Goal: Information Seeking & Learning: Check status

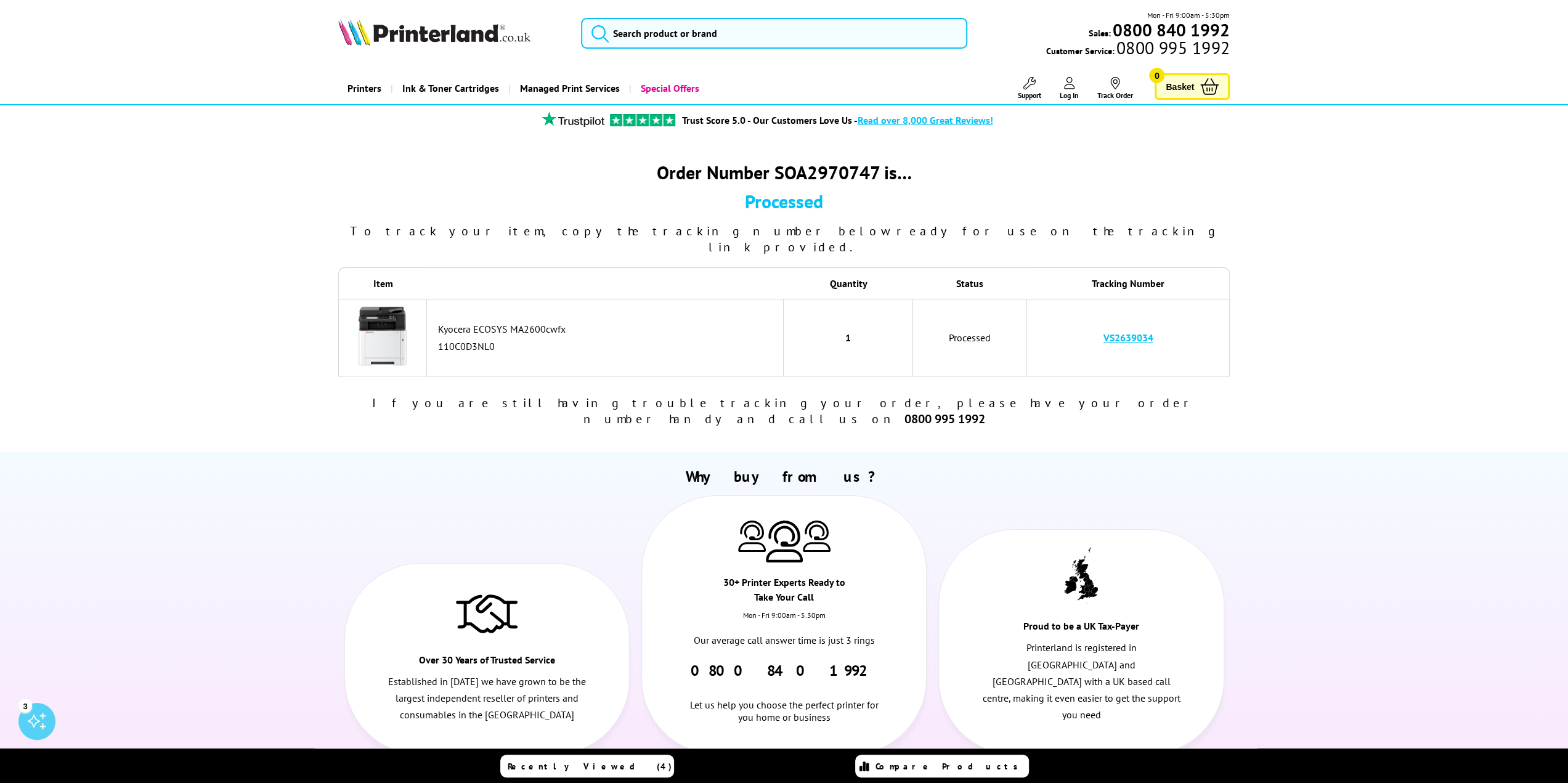
click at [1129, 331] on link "VS2639034" at bounding box center [1128, 337] width 50 height 12
click at [876, 322] on td "1" at bounding box center [848, 338] width 129 height 78
click at [316, 265] on div "Order Number SOA2970747 is… Processed To track your item, copy the tracking num…" at bounding box center [784, 293] width 986 height 291
click at [461, 340] on div "110C0D3NL0" at bounding box center [607, 346] width 339 height 12
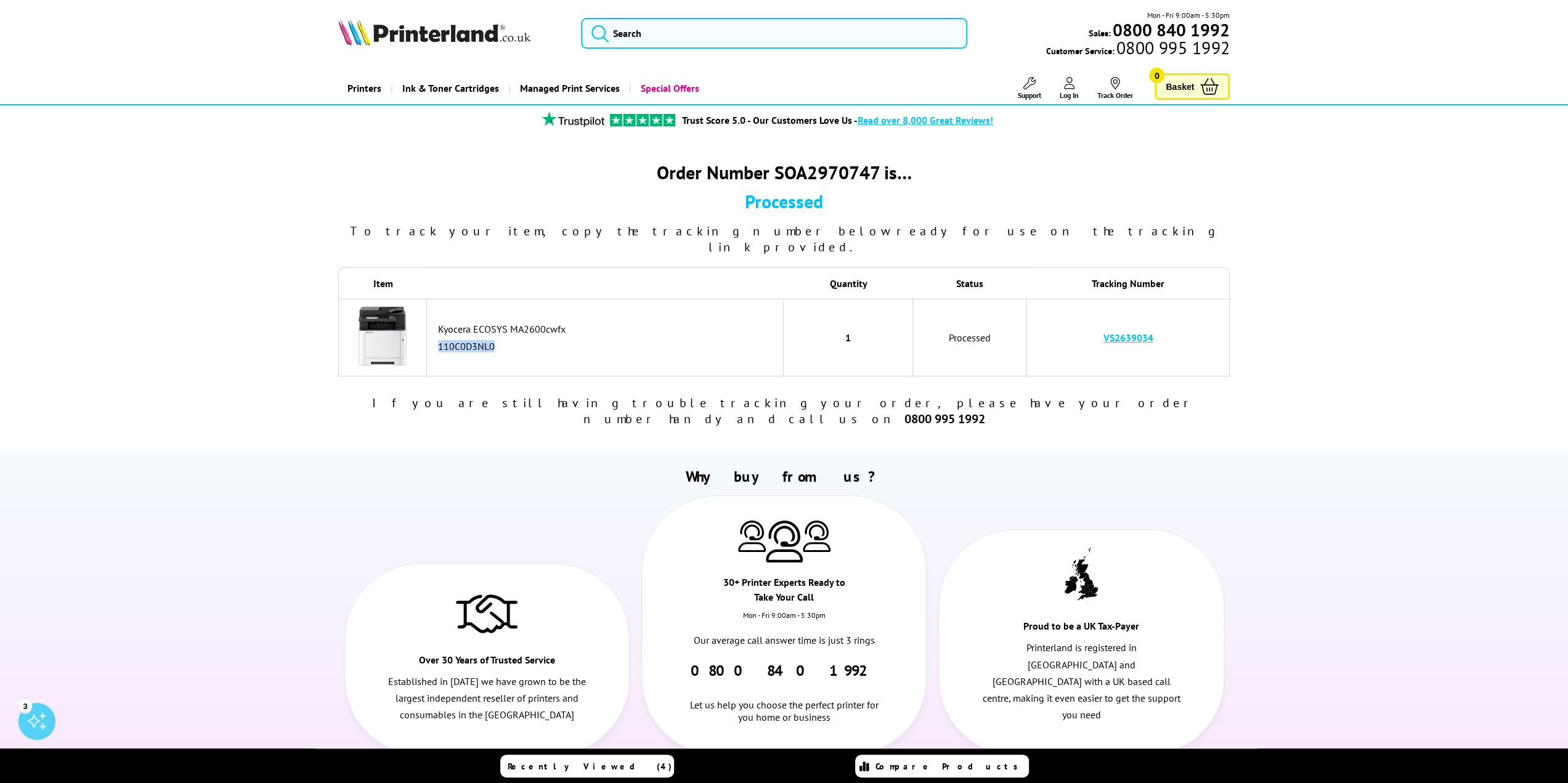
drag, startPoint x: 1155, startPoint y: 322, endPoint x: 1083, endPoint y: 316, distance: 72.2
click at [1083, 316] on td "VS2639034" at bounding box center [1128, 338] width 203 height 78
copy link "VS2639034"
click at [1141, 313] on td "VS2639034" at bounding box center [1128, 338] width 203 height 78
click at [1126, 331] on link "VS2639034" at bounding box center [1128, 337] width 50 height 12
